Goal: Transaction & Acquisition: Purchase product/service

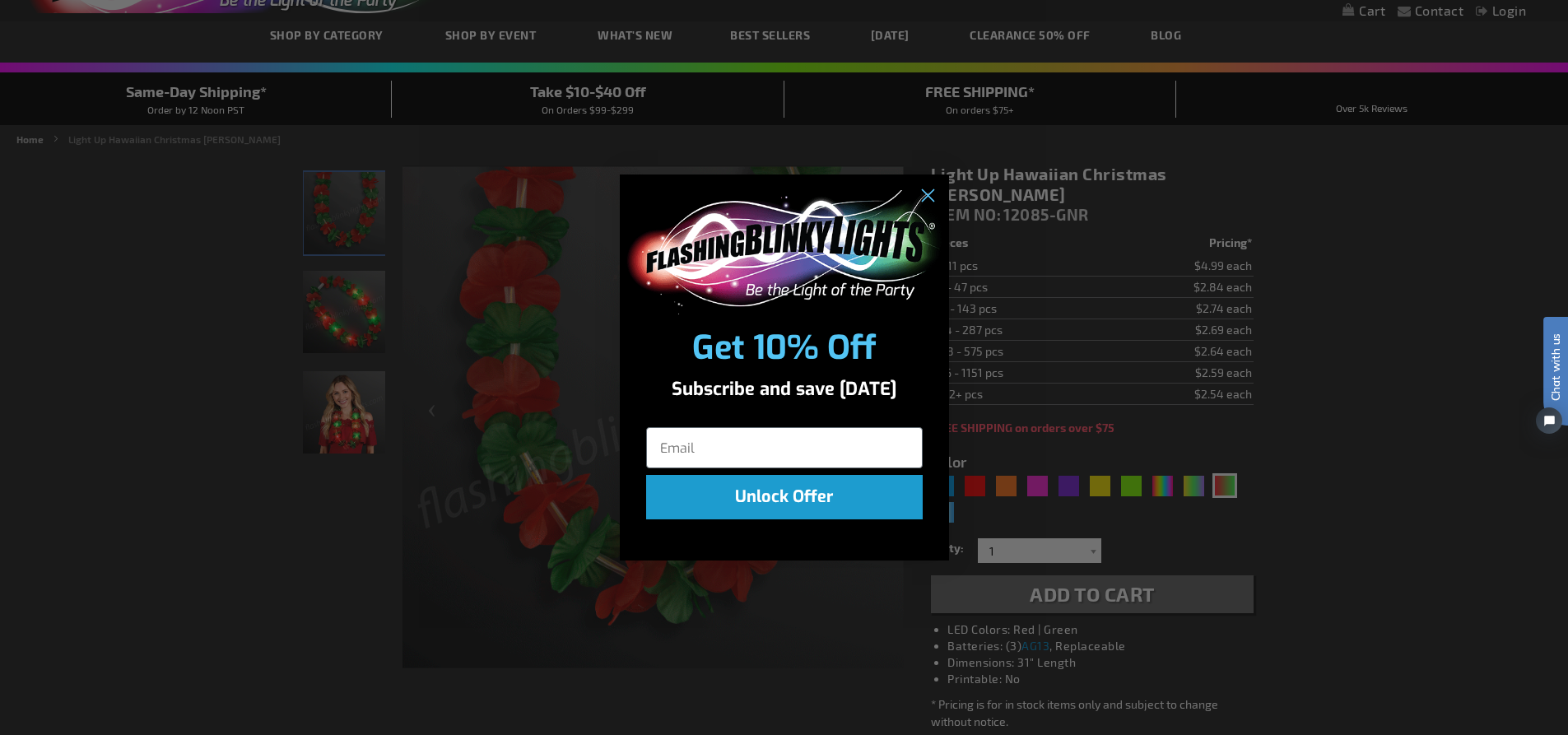
scroll to position [82, 0]
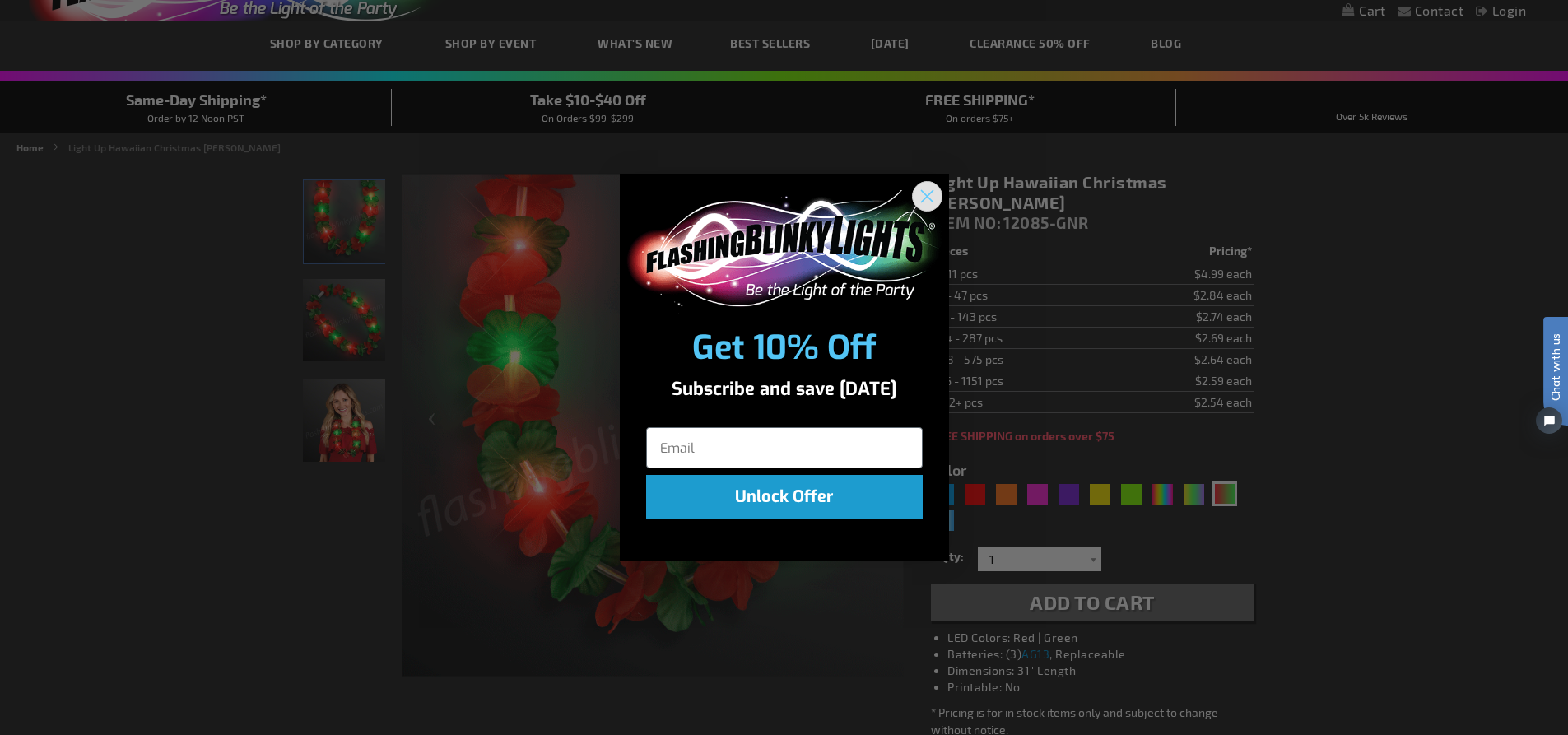
click at [932, 193] on circle "Close dialog" at bounding box center [925, 195] width 27 height 27
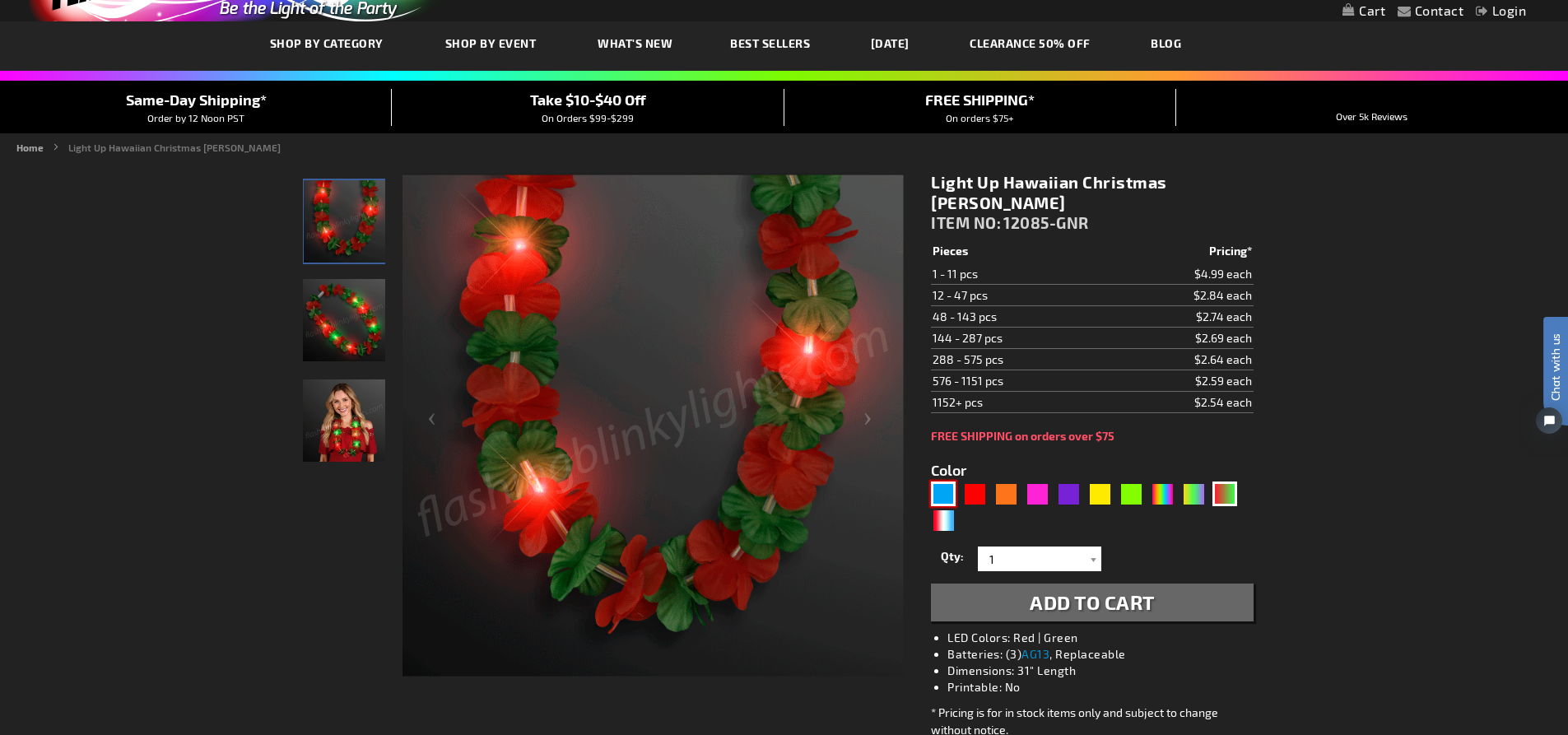
click at [942, 482] on div "Blue" at bounding box center [943, 494] width 25 height 25
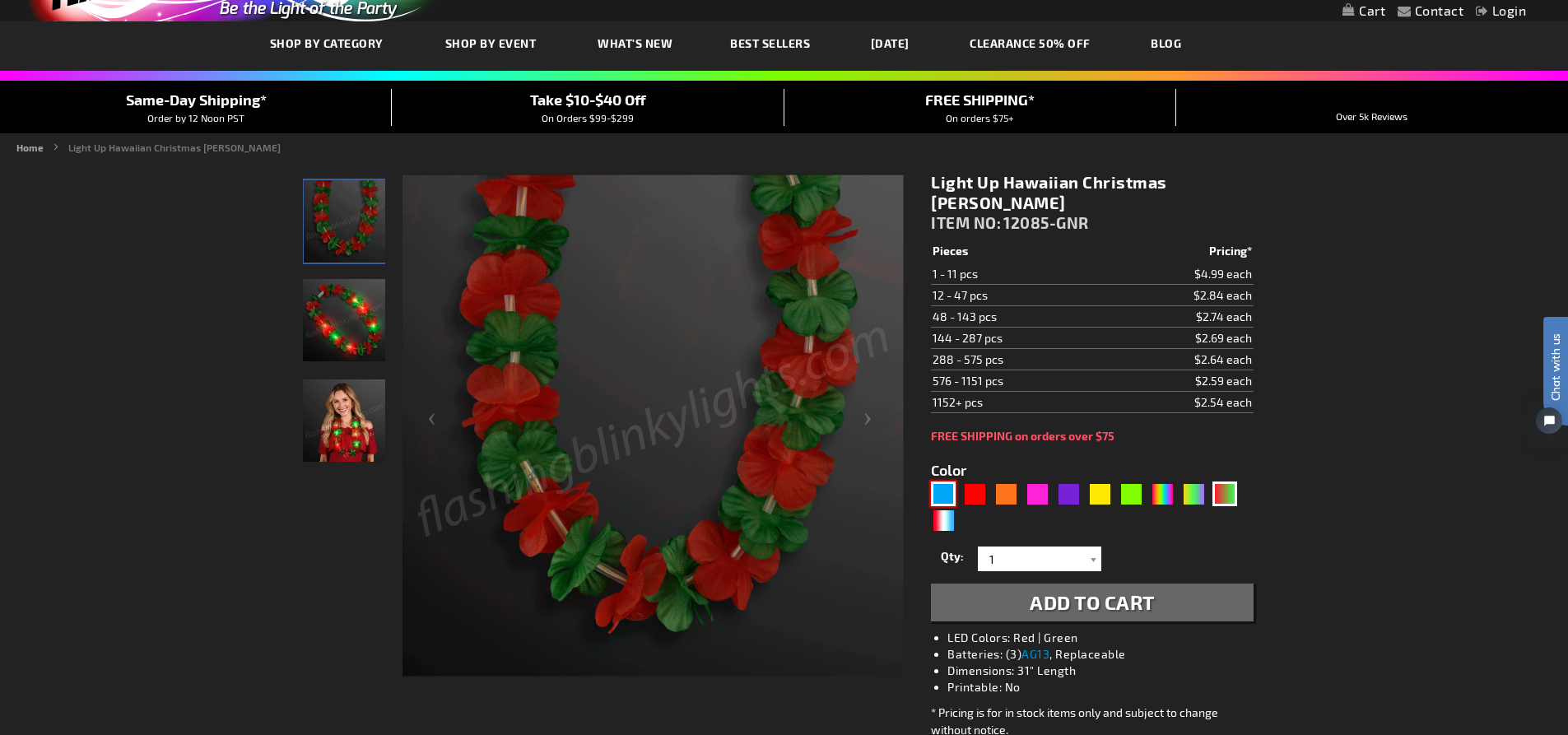
type input "5629"
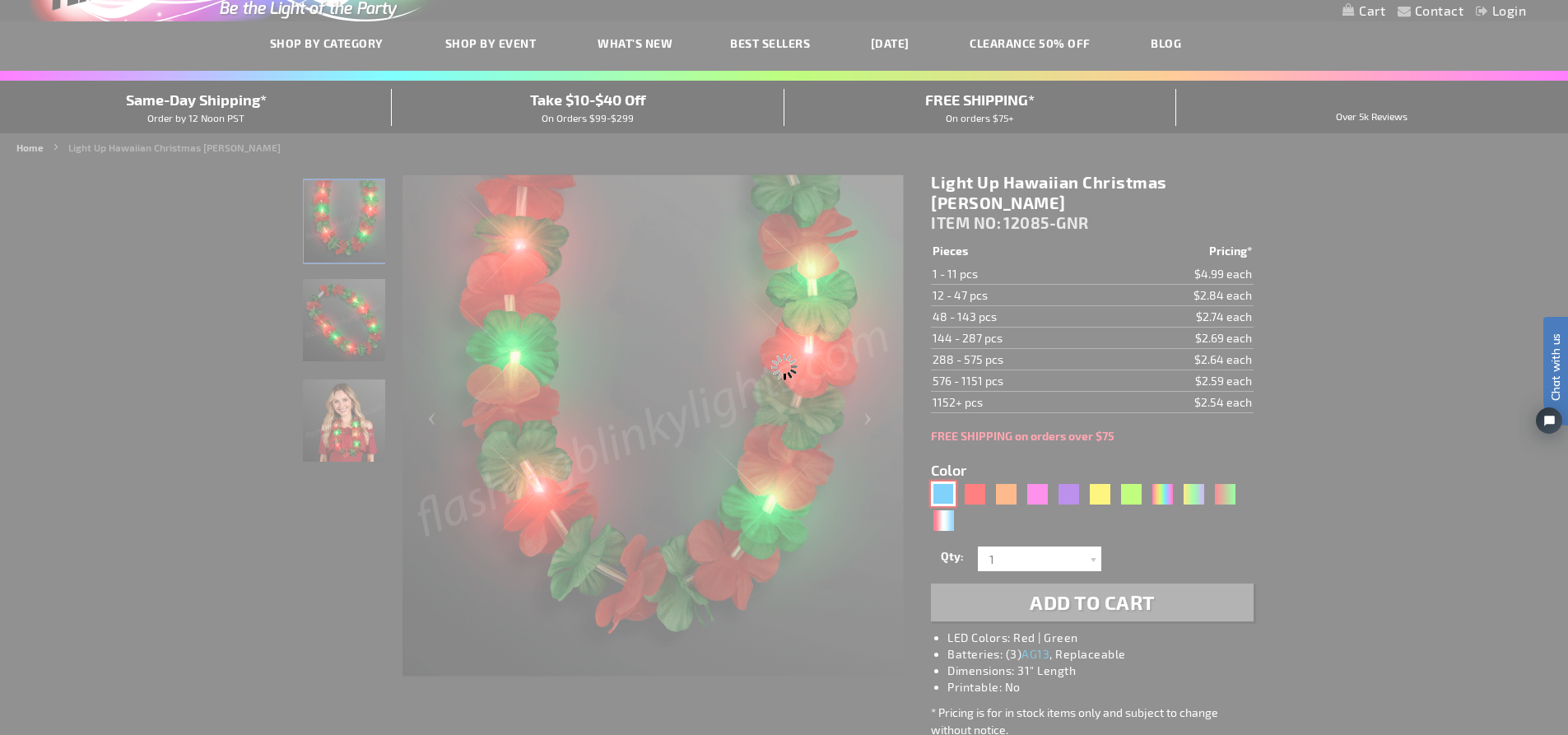
type input "12085-BL"
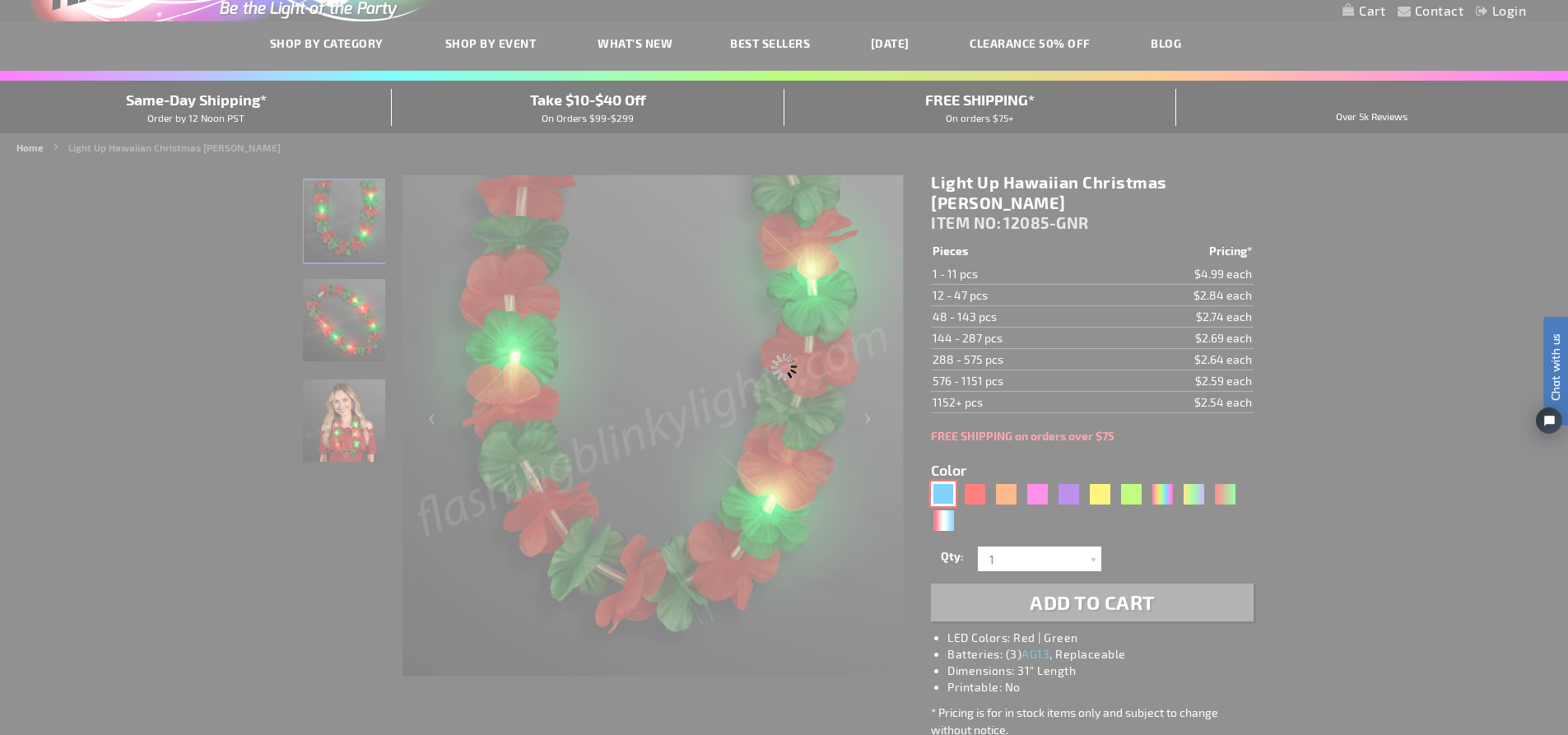
type input "Customize - Light Up Blue Lei Flower Necklaces - ITEM NO: 12085-BL"
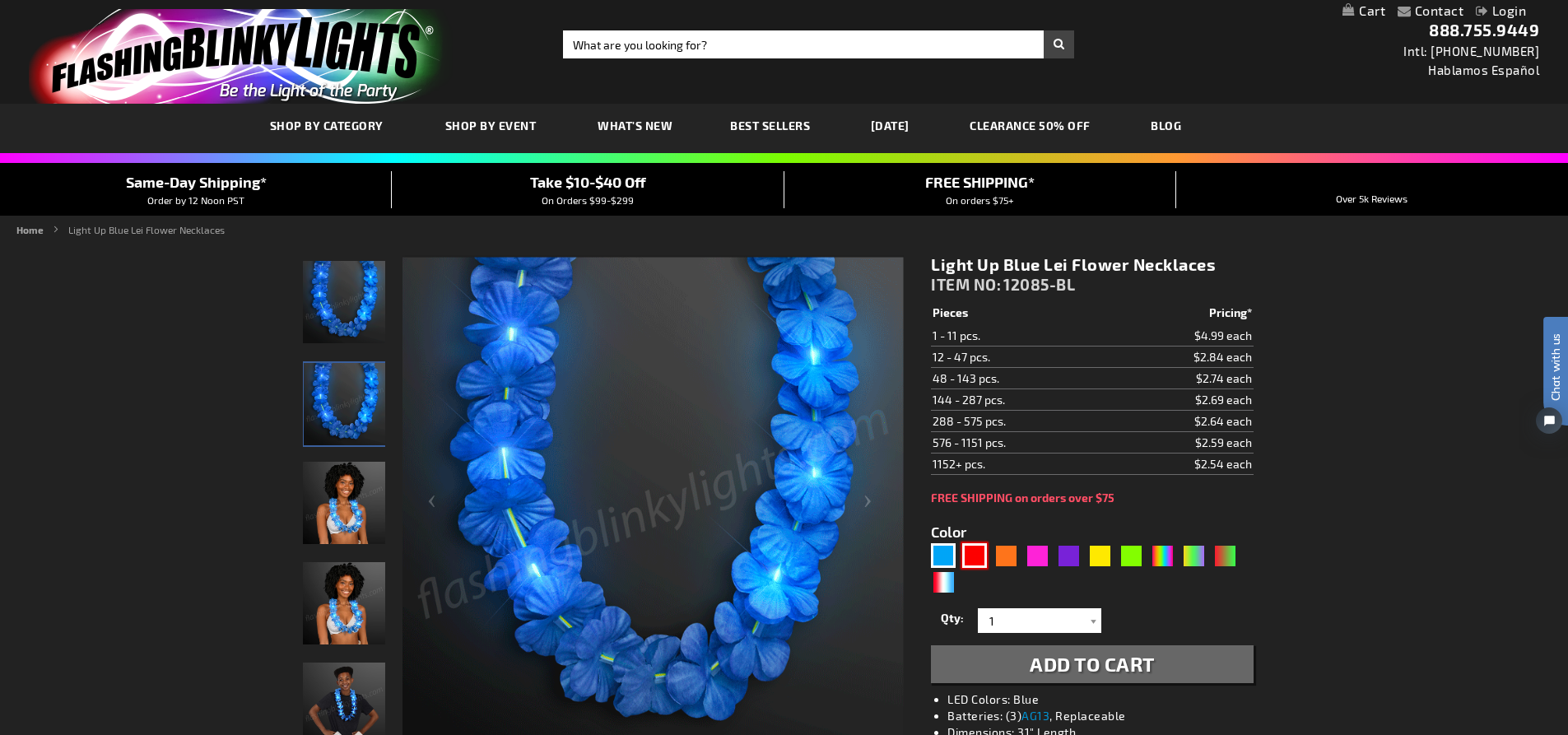
click at [964, 554] on div "Red" at bounding box center [974, 555] width 25 height 25
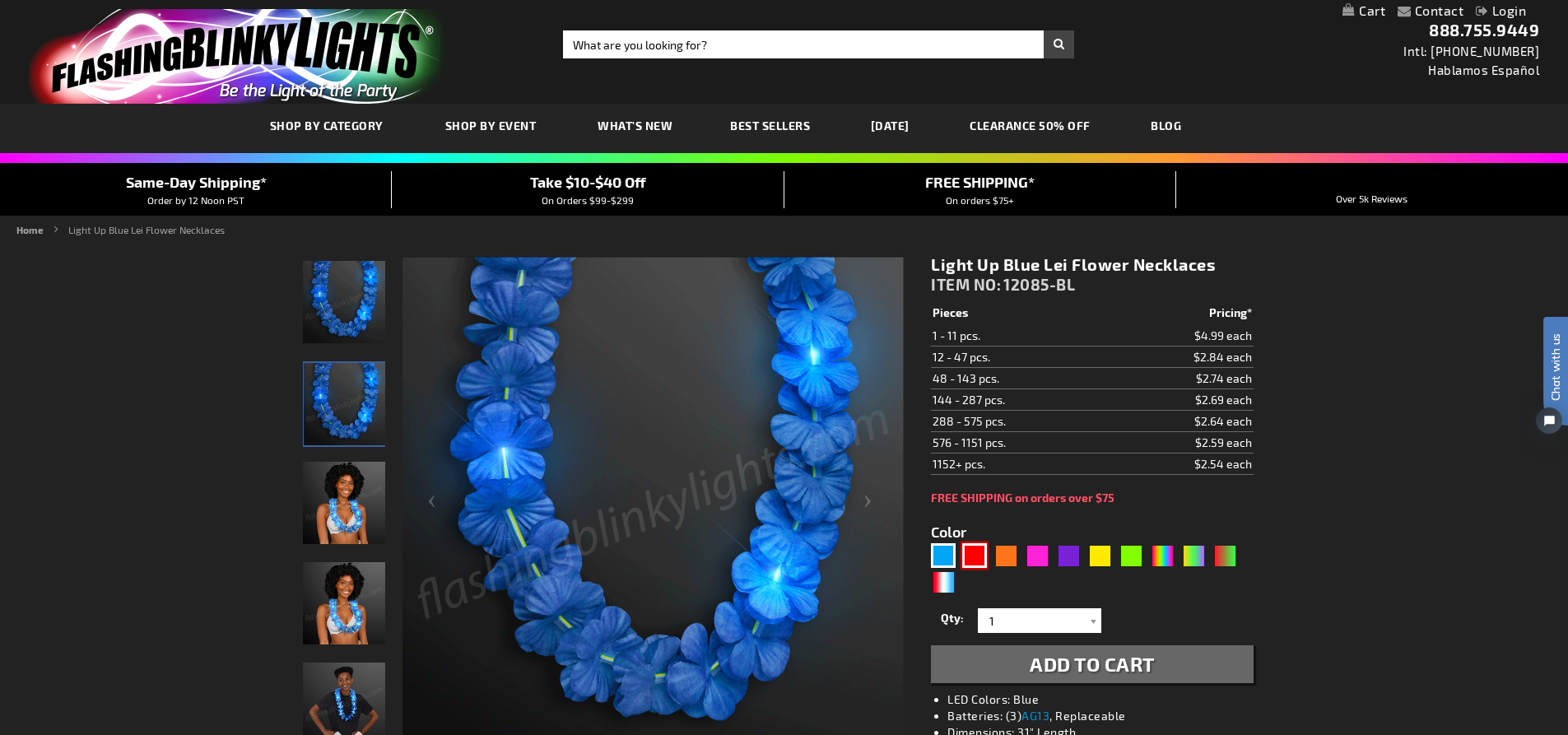
type input "5641"
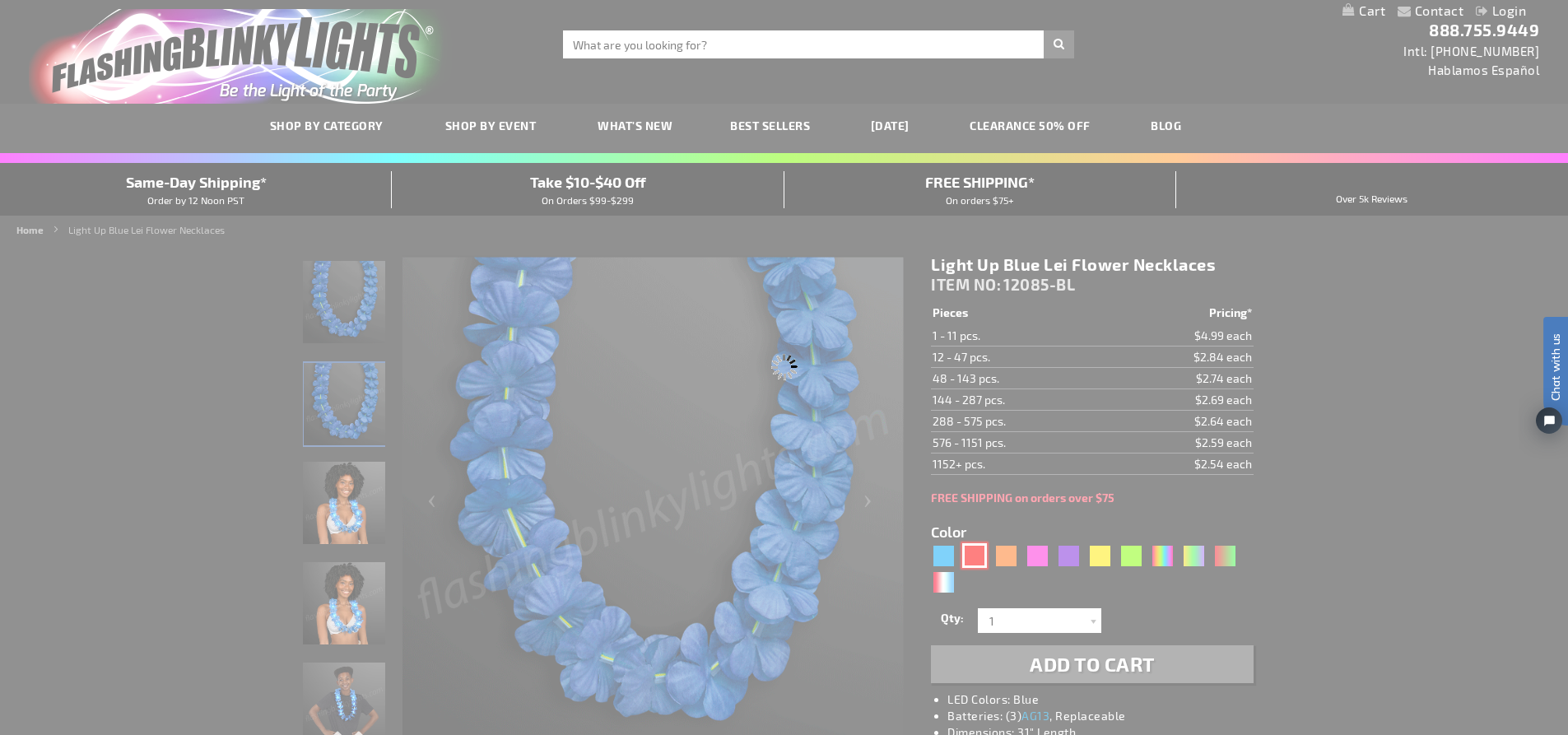
type input "12085-RD"
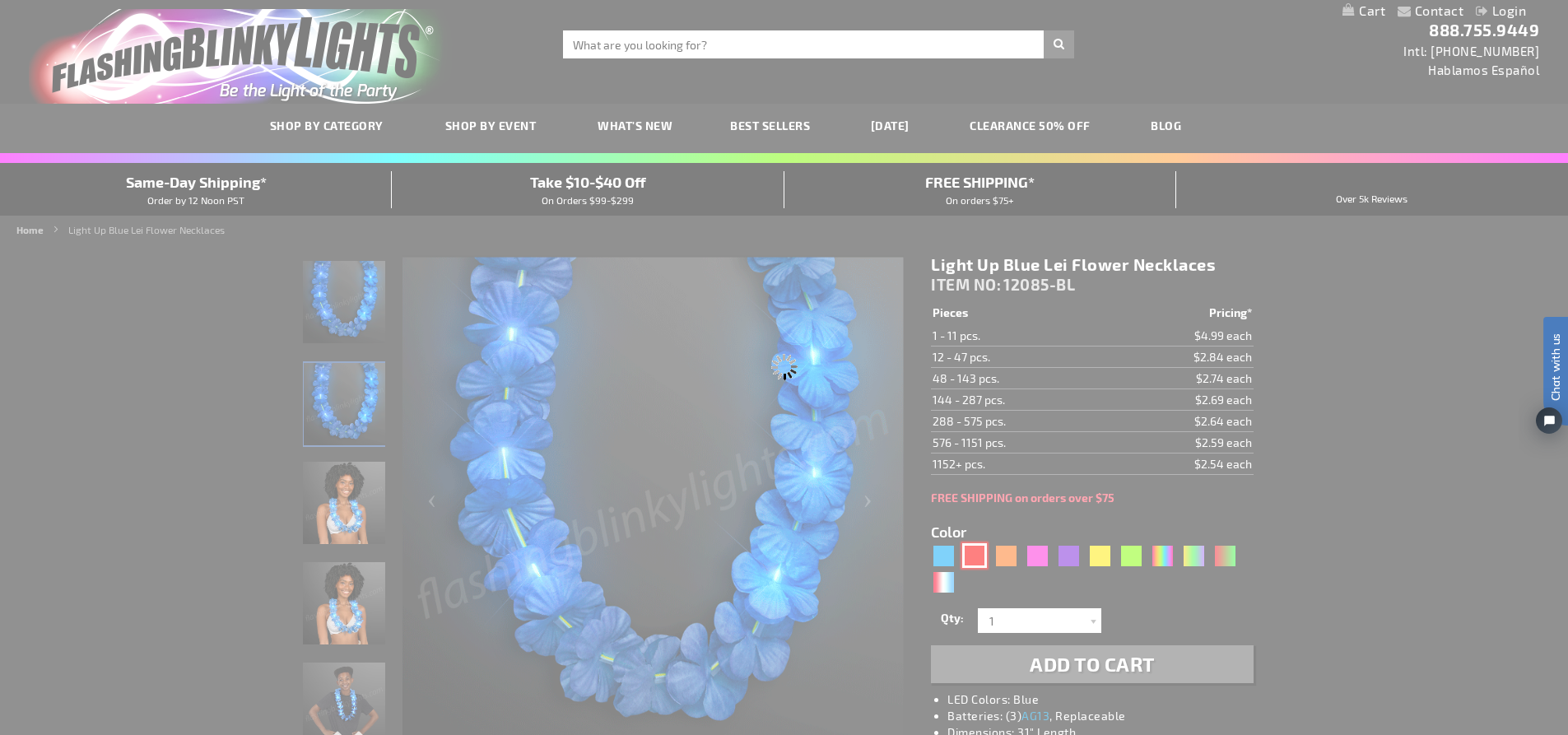
type input "Customize - Light Up Red Lei Flower Necklaces - ITEM NO: 12085-RD"
